Goal: Information Seeking & Learning: Find specific fact

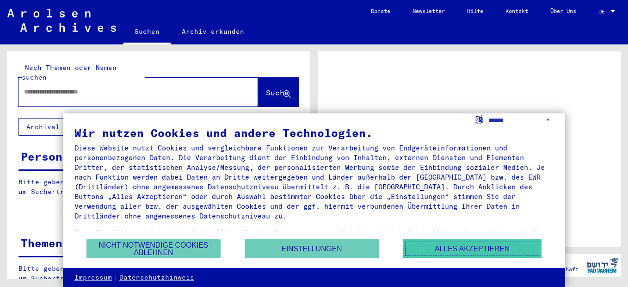
click at [438, 253] on button "Alles akzeptieren" at bounding box center [472, 248] width 139 height 19
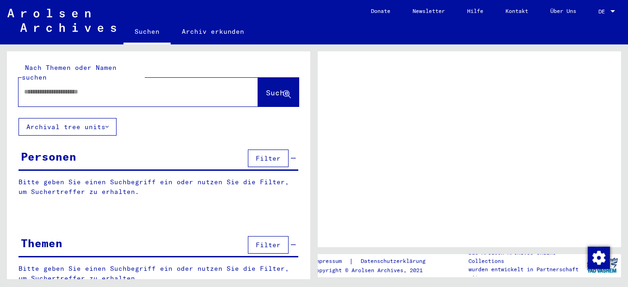
click at [78, 87] on input "text" at bounding box center [130, 92] width 212 height 10
type input "*********"
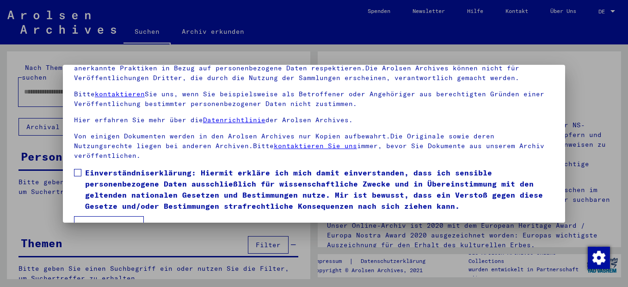
scroll to position [75, 0]
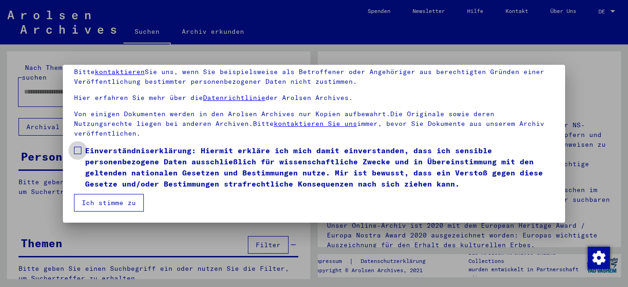
click at [77, 148] on span at bounding box center [77, 150] width 7 height 7
click at [96, 213] on mat-dialog-container "Herzlich Willkommen im Online-Archiv der Arolsen Archives. Unsere Nutzungsbedin…" at bounding box center [314, 144] width 502 height 158
click at [99, 207] on button "Ich stimme zu" at bounding box center [109, 203] width 70 height 18
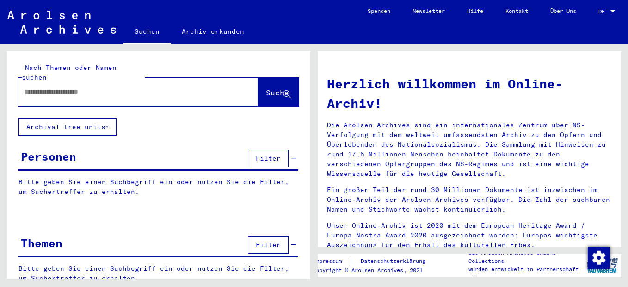
click at [104, 87] on input "text" at bounding box center [127, 92] width 206 height 10
type input "**********"
click at [266, 88] on span "Suche" at bounding box center [277, 92] width 23 height 9
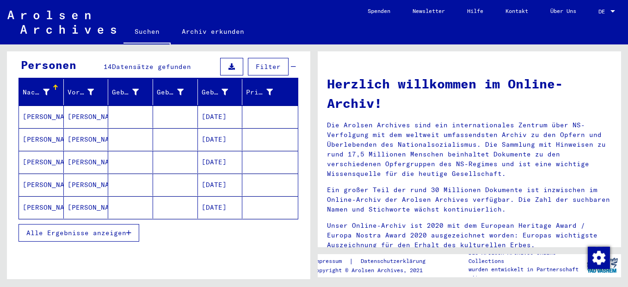
scroll to position [92, 0]
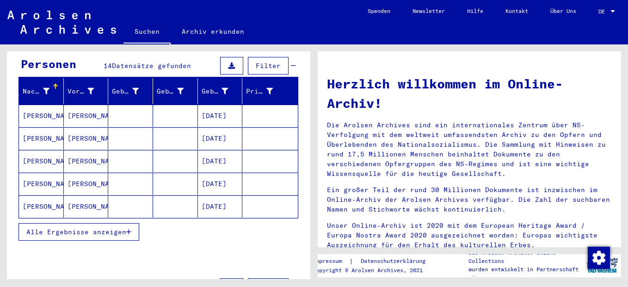
click at [83, 227] on span "Alle Ergebnisse anzeigen" at bounding box center [76, 231] width 100 height 8
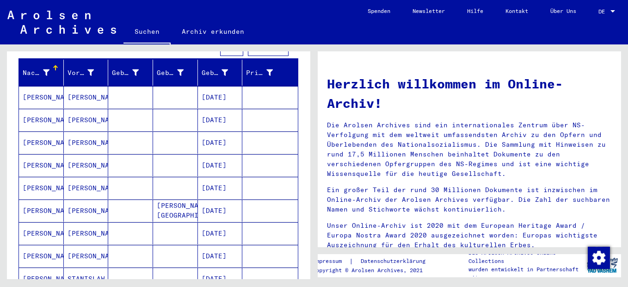
scroll to position [139, 0]
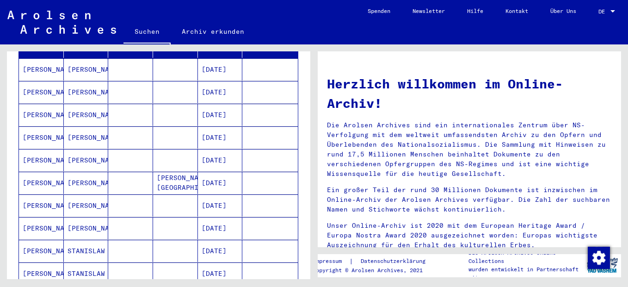
click at [49, 201] on mat-cell "[PERSON_NAME]" at bounding box center [41, 205] width 45 height 22
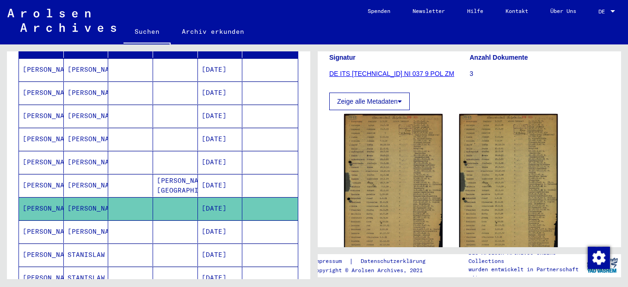
scroll to position [139, 0]
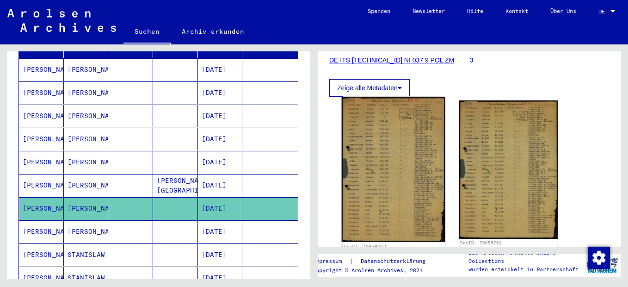
click at [376, 157] on img at bounding box center [394, 169] width 104 height 145
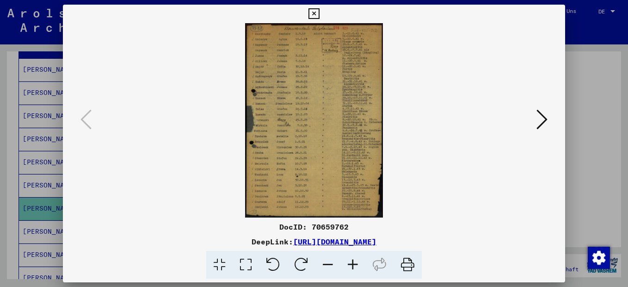
click at [357, 264] on icon at bounding box center [352, 264] width 25 height 28
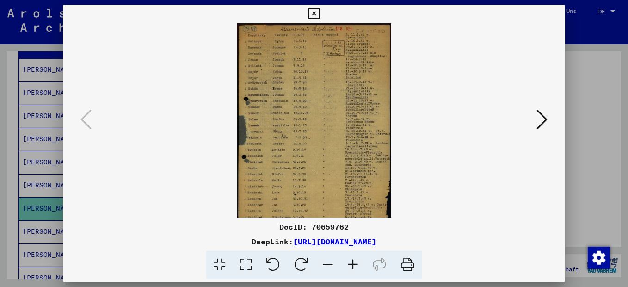
scroll to position [0, 0]
click at [356, 264] on icon at bounding box center [352, 264] width 25 height 28
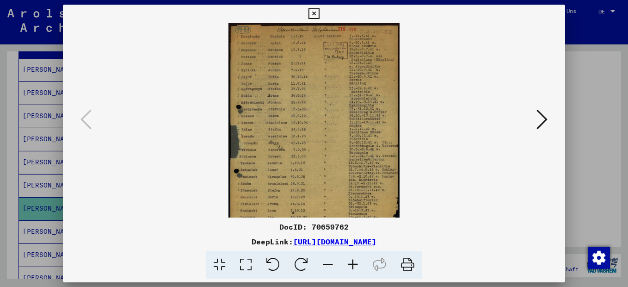
click at [356, 264] on icon at bounding box center [352, 264] width 25 height 28
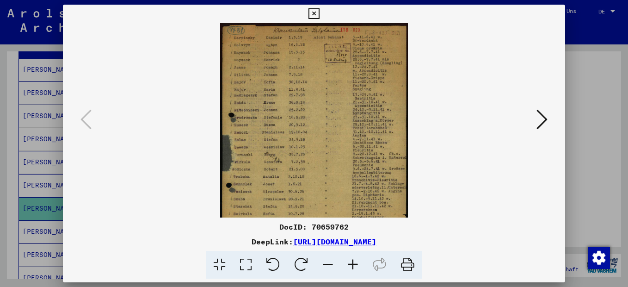
click at [356, 264] on icon at bounding box center [352, 264] width 25 height 28
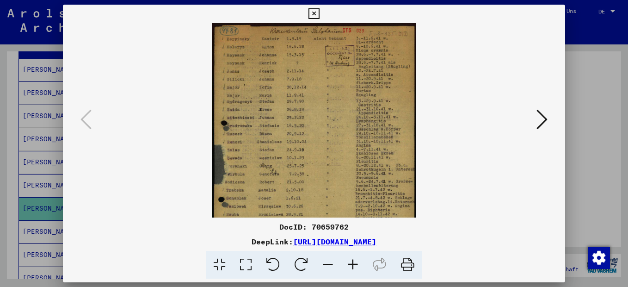
click at [356, 264] on icon at bounding box center [352, 264] width 25 height 28
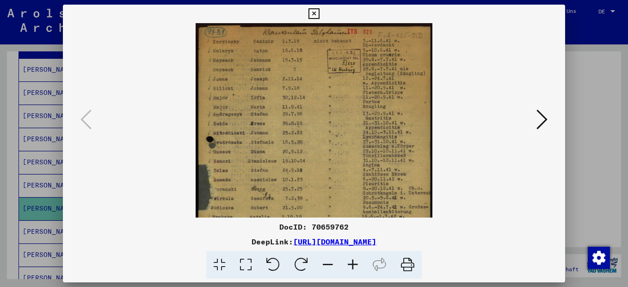
click at [356, 264] on icon at bounding box center [352, 264] width 25 height 28
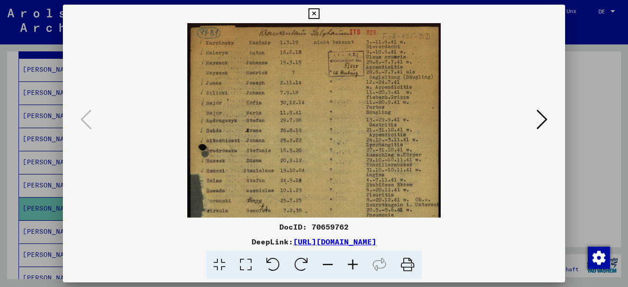
click at [356, 264] on icon at bounding box center [352, 264] width 25 height 28
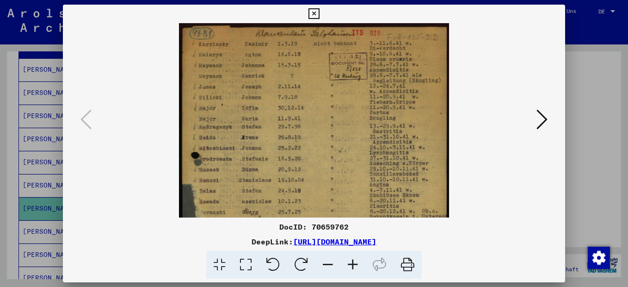
click at [356, 264] on icon at bounding box center [352, 264] width 25 height 28
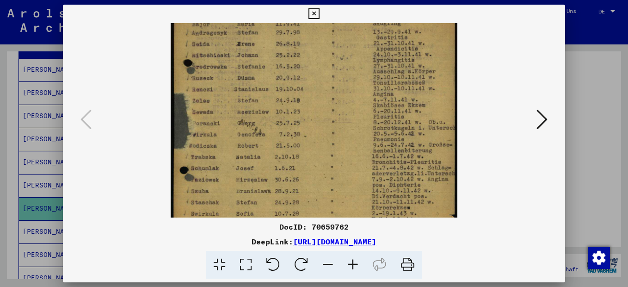
scroll to position [107, 0]
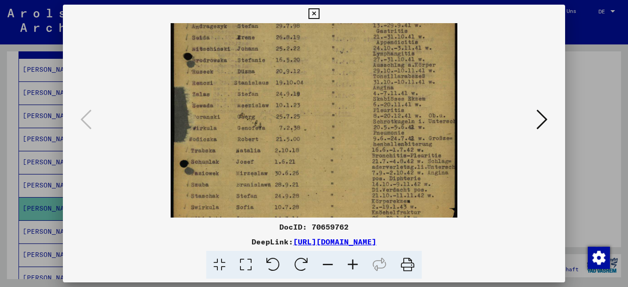
drag, startPoint x: 227, startPoint y: 141, endPoint x: 236, endPoint y: 44, distance: 96.9
click at [236, 44] on img at bounding box center [314, 117] width 286 height 402
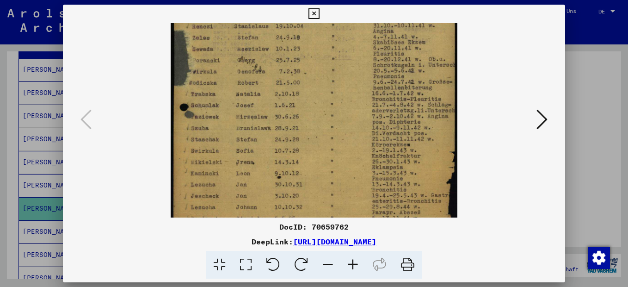
drag, startPoint x: 224, startPoint y: 134, endPoint x: 239, endPoint y: 78, distance: 58.3
click at [239, 78] on img at bounding box center [314, 61] width 286 height 402
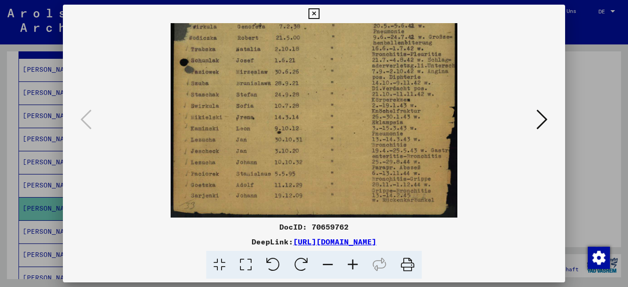
drag, startPoint x: 229, startPoint y: 173, endPoint x: 232, endPoint y: 107, distance: 66.2
click at [232, 107] on img at bounding box center [314, 16] width 286 height 402
click at [317, 13] on icon at bounding box center [313, 13] width 11 height 11
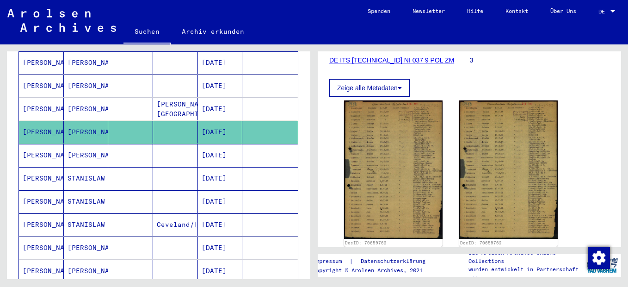
scroll to position [231, 0]
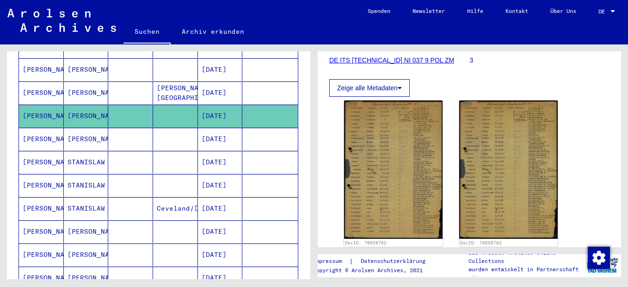
click at [75, 153] on mat-cell "STANISLAW" at bounding box center [86, 162] width 45 height 23
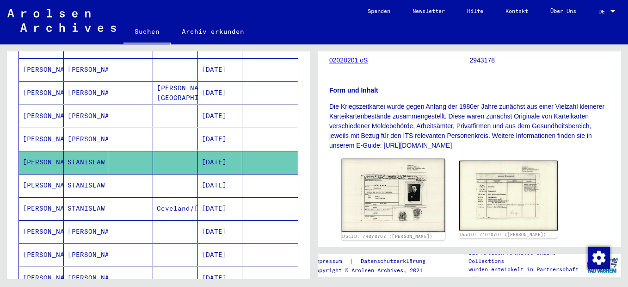
click at [392, 206] on img at bounding box center [394, 195] width 104 height 73
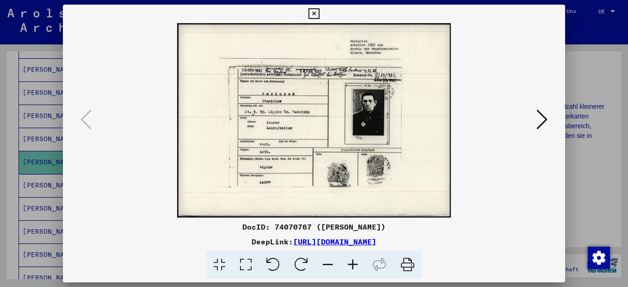
click at [351, 266] on icon at bounding box center [352, 264] width 25 height 28
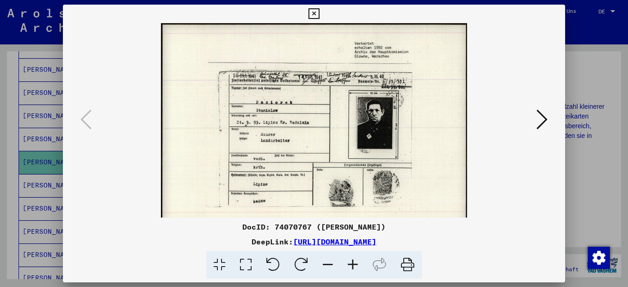
click at [351, 266] on icon at bounding box center [352, 264] width 25 height 28
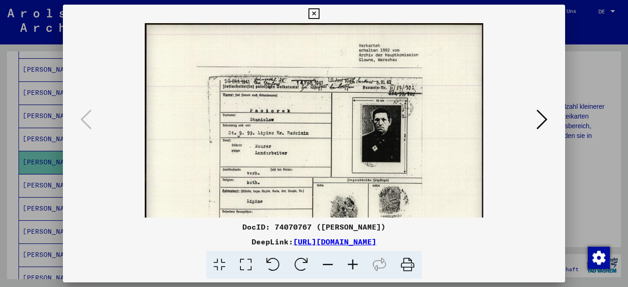
click at [351, 266] on icon at bounding box center [352, 264] width 25 height 28
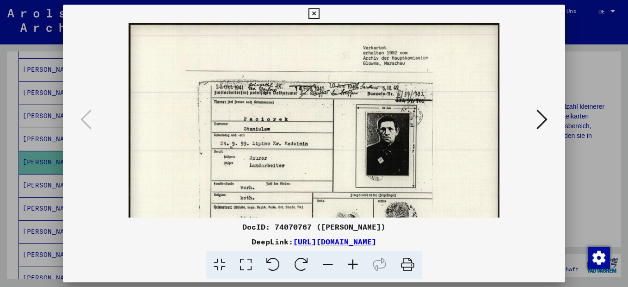
click at [351, 266] on icon at bounding box center [352, 264] width 25 height 28
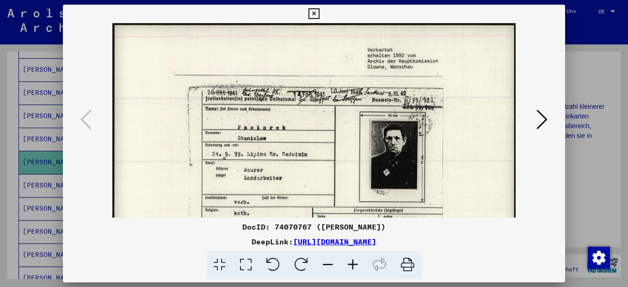
click at [351, 266] on icon at bounding box center [352, 264] width 25 height 28
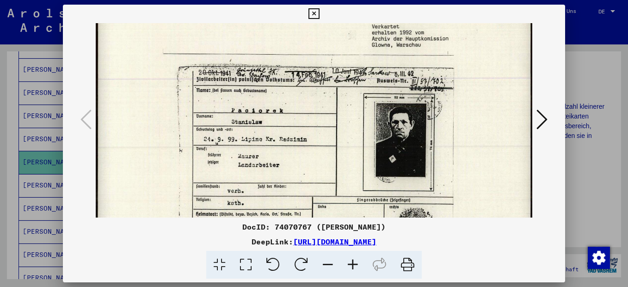
scroll to position [25, 0]
drag, startPoint x: 226, startPoint y: 193, endPoint x: 205, endPoint y: 167, distance: 33.5
click at [205, 167] on img at bounding box center [314, 153] width 436 height 310
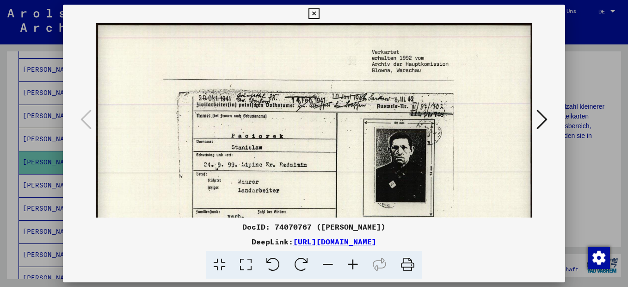
drag, startPoint x: 475, startPoint y: 60, endPoint x: 465, endPoint y: 163, distance: 104.0
click at [465, 163] on img at bounding box center [314, 178] width 436 height 310
click at [581, 39] on div at bounding box center [314, 143] width 628 height 287
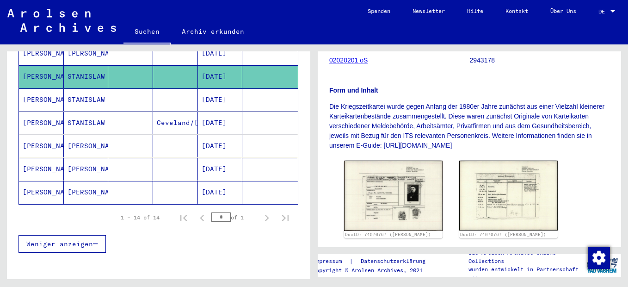
scroll to position [370, 0]
